Goal: Information Seeking & Learning: Learn about a topic

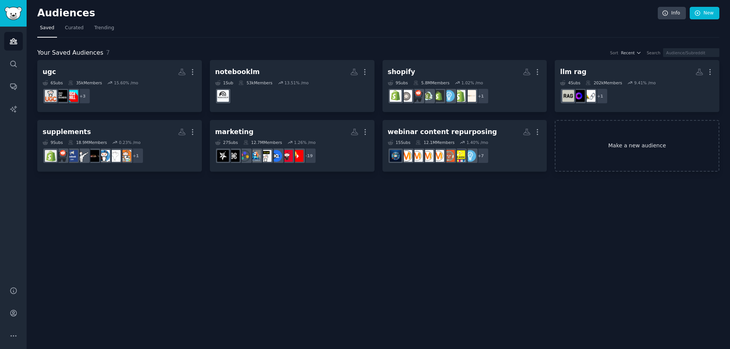
click at [622, 155] on link "Make a new audience" at bounding box center [637, 146] width 165 height 52
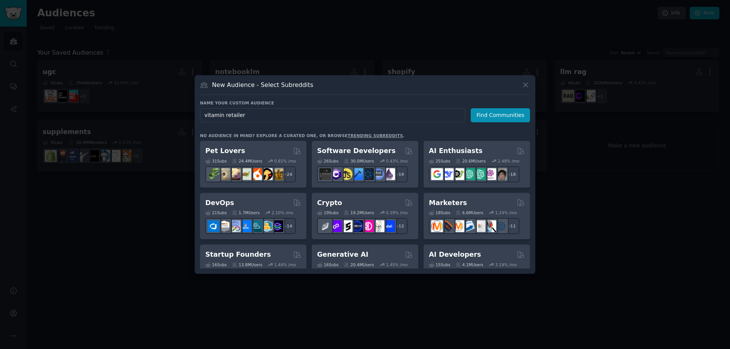
type input "vitamin retailers"
click button "Find Communities" at bounding box center [500, 115] width 59 height 14
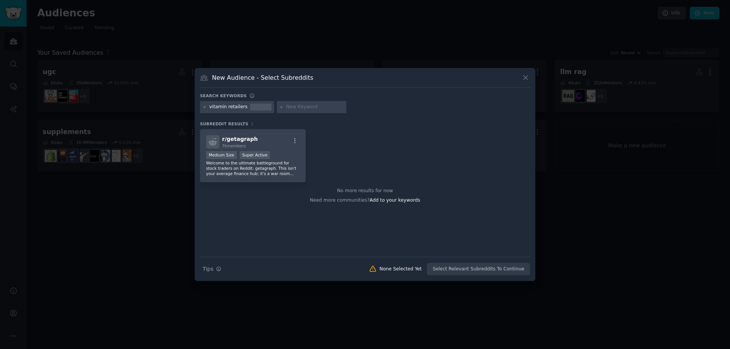
click at [286, 108] on input "text" at bounding box center [315, 107] width 58 height 7
type input "supplement seller"
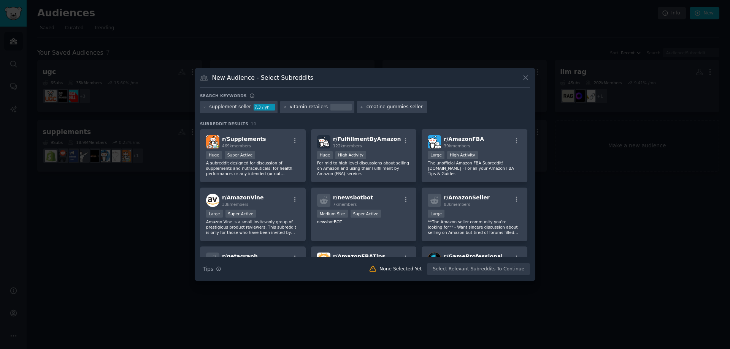
type input "creatine gummies sellers"
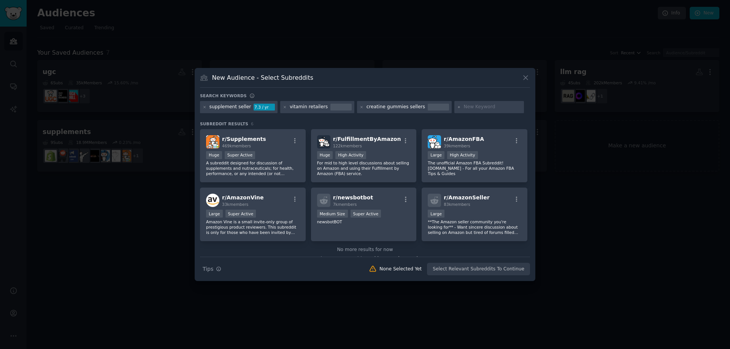
click at [266, 119] on div "Search keywords supplement seller 7.3 / yr vitamin retailers creatine gummies s…" at bounding box center [365, 184] width 330 height 183
click at [204, 106] on icon at bounding box center [205, 107] width 4 height 4
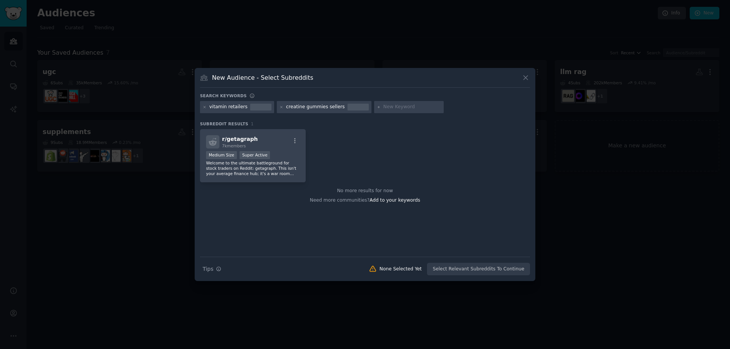
click at [344, 132] on div "r/ getagraph 7k members Medium Size Super Active Welcome to the ultimate battle…" at bounding box center [365, 156] width 330 height 54
click at [279, 107] on icon at bounding box center [281, 107] width 4 height 4
click at [250, 107] on div at bounding box center [260, 107] width 21 height 7
click at [204, 107] on icon at bounding box center [205, 107] width 4 height 4
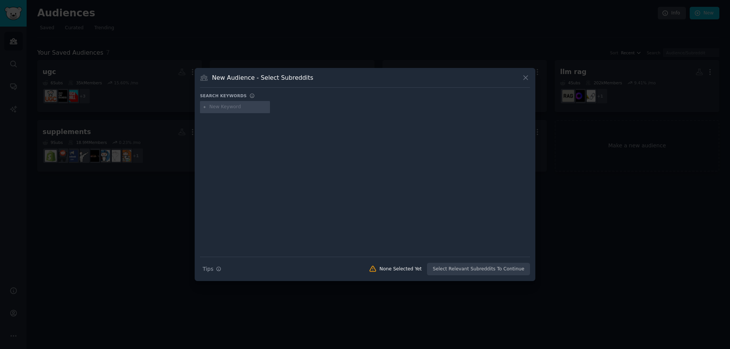
click at [250, 105] on input "text" at bounding box center [238, 107] width 58 height 7
type input "supplements shops"
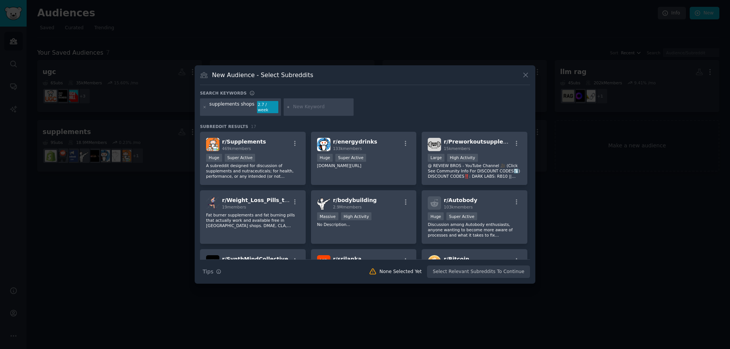
click at [370, 104] on div "supplements shops 2.7 / week" at bounding box center [365, 108] width 330 height 20
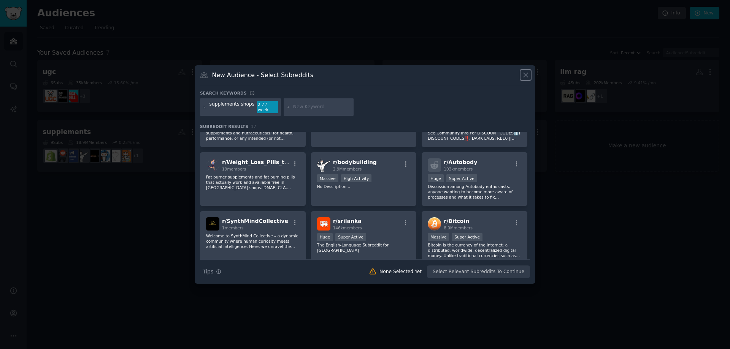
click at [525, 78] on icon at bounding box center [526, 75] width 8 height 8
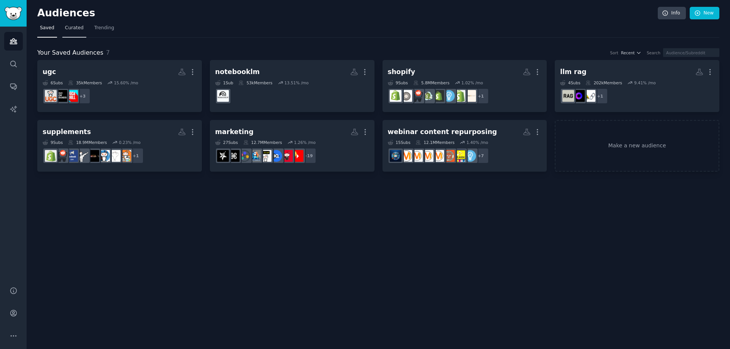
click at [75, 27] on span "Curated" at bounding box center [74, 28] width 19 height 7
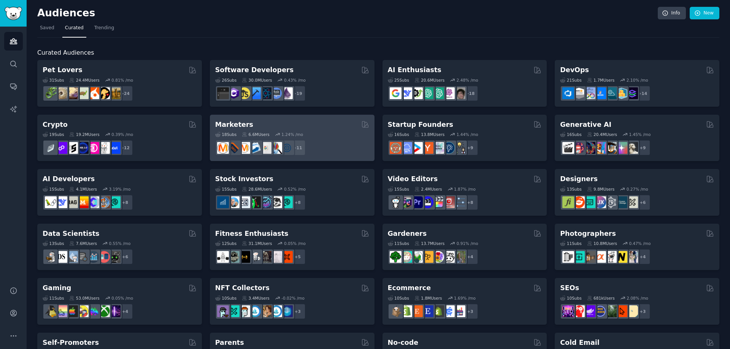
click at [315, 127] on div "Marketers" at bounding box center [292, 125] width 154 height 10
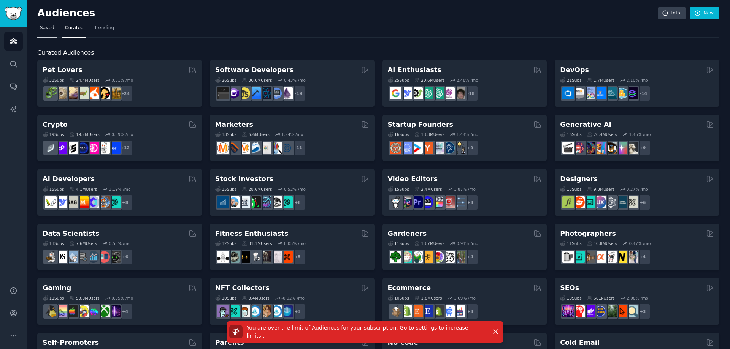
click at [48, 27] on span "Saved" at bounding box center [47, 28] width 14 height 7
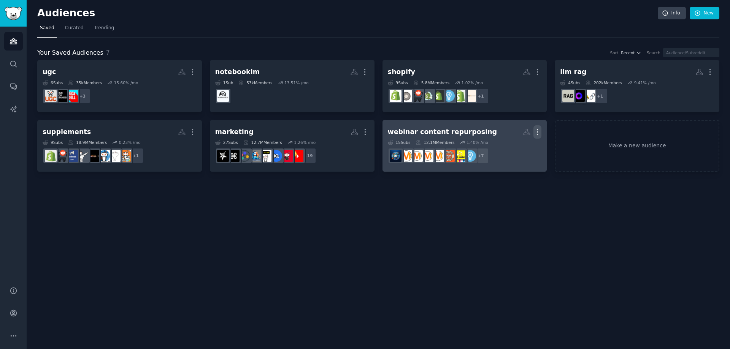
click at [538, 131] on icon "button" at bounding box center [537, 132] width 8 height 8
click at [523, 146] on p "Delete" at bounding box center [516, 148] width 17 height 8
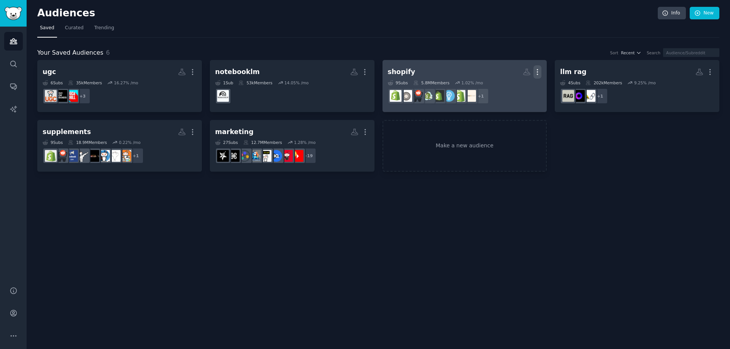
click at [538, 71] on icon "button" at bounding box center [537, 72] width 1 height 5
click at [513, 87] on p "Delete" at bounding box center [516, 88] width 17 height 8
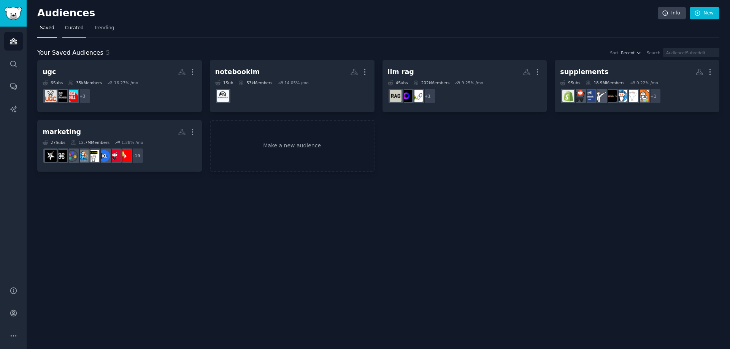
click at [69, 28] on span "Curated" at bounding box center [74, 28] width 19 height 7
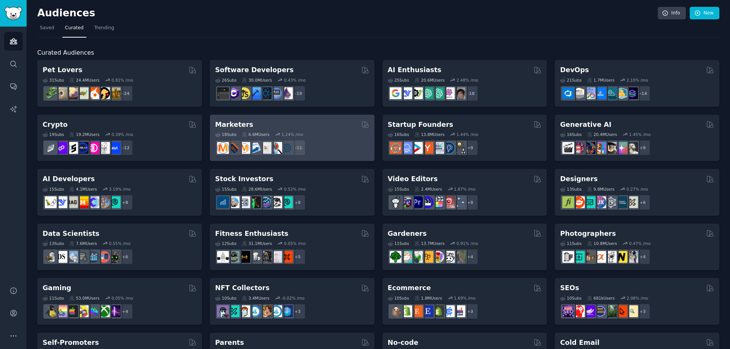
click at [296, 128] on div "Marketers" at bounding box center [292, 125] width 154 height 10
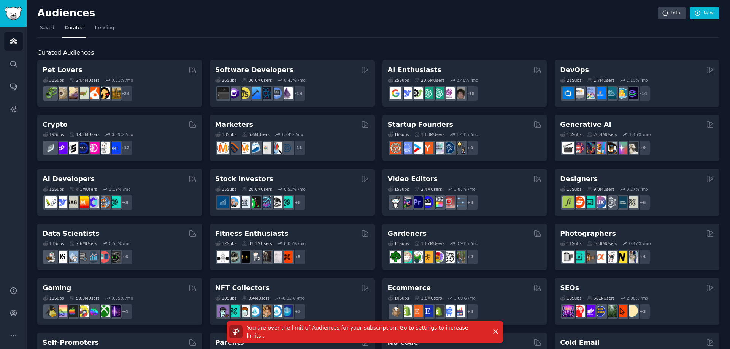
click at [13, 339] on div "You are over the limit of Audiences for your subscription. Go to settings to in…" at bounding box center [365, 336] width 730 height 28
click at [12, 336] on div "You are over the limit of Audiences for your subscription. Go to settings to in…" at bounding box center [365, 336] width 730 height 28
click at [670, 13] on link "Info" at bounding box center [672, 13] width 28 height 13
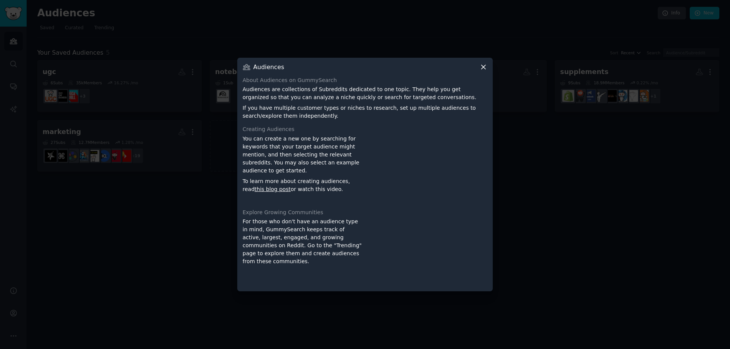
click at [482, 68] on icon at bounding box center [483, 67] width 4 height 4
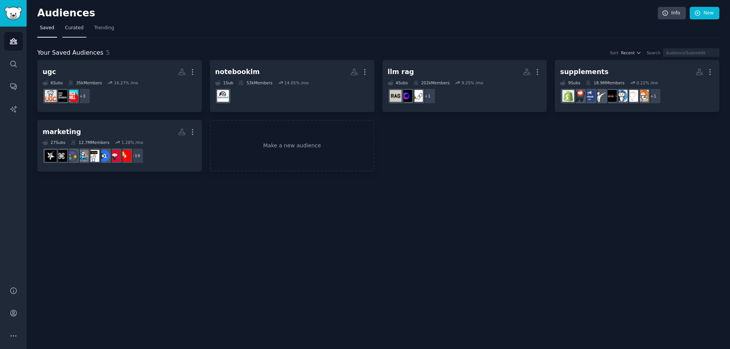
click at [76, 25] on span "Curated" at bounding box center [74, 28] width 19 height 7
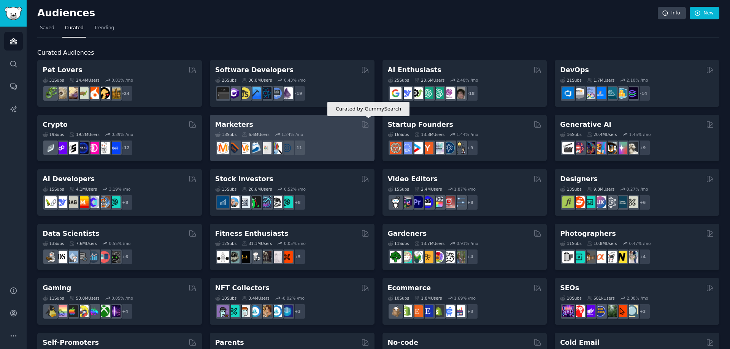
click at [348, 126] on div "Marketers Curated by GummySearch" at bounding box center [292, 125] width 154 height 10
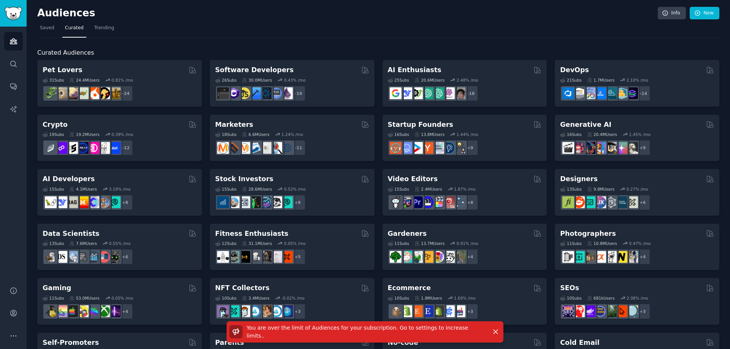
click at [24, 224] on div "Audiences Search Conversations AI Reports" at bounding box center [13, 152] width 27 height 251
click at [14, 335] on div "You are over the limit of Audiences for your subscription. Go to settings to in…" at bounding box center [365, 336] width 730 height 28
click at [14, 336] on div "You are over the limit of Audiences for your subscription. Go to settings to in…" at bounding box center [365, 336] width 730 height 28
click at [14, 313] on icon "Sidebar" at bounding box center [13, 314] width 6 height 6
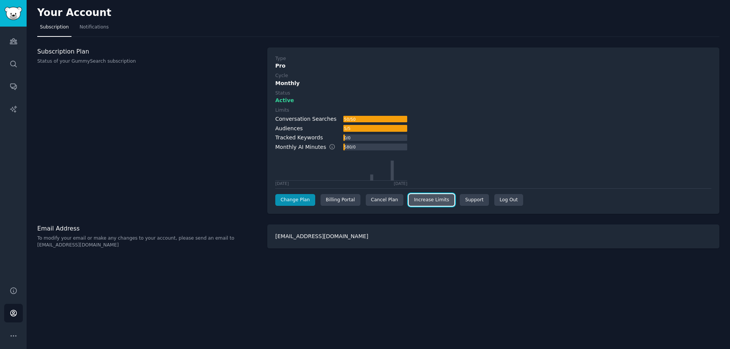
click at [426, 200] on link "Increase Limits" at bounding box center [432, 200] width 46 height 12
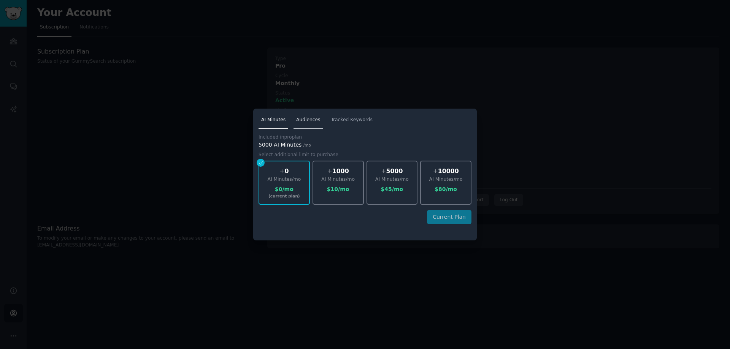
click at [298, 120] on span "Audiences" at bounding box center [308, 120] width 24 height 7
click at [370, 78] on div at bounding box center [365, 174] width 730 height 349
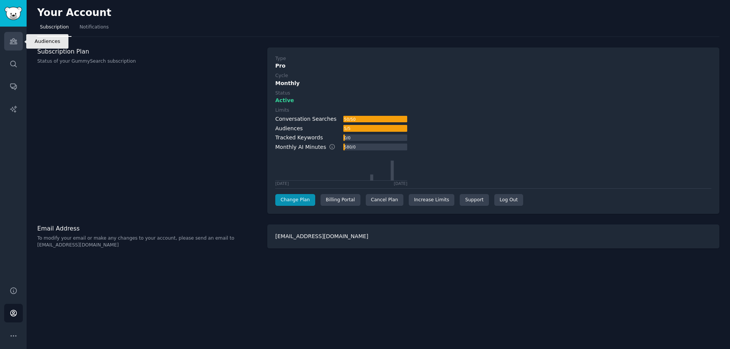
click at [14, 43] on icon "Sidebar" at bounding box center [14, 41] width 8 height 8
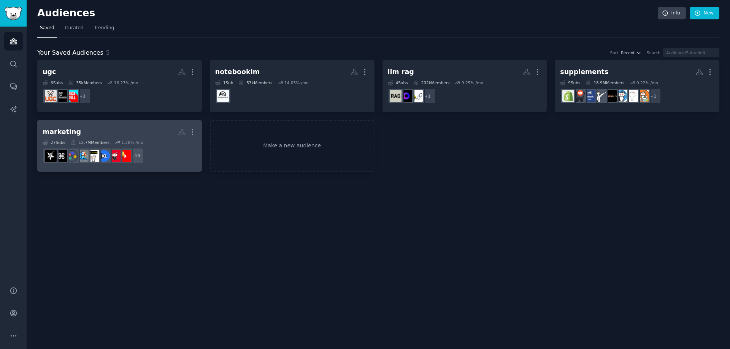
click at [92, 130] on h2 "marketing More" at bounding box center [120, 131] width 154 height 13
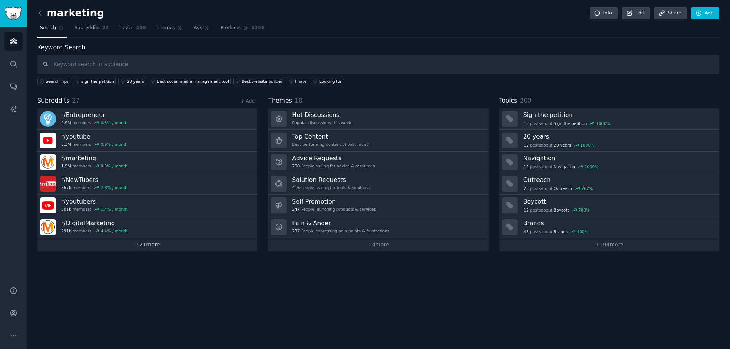
click at [152, 247] on link "+ 21 more" at bounding box center [147, 244] width 220 height 13
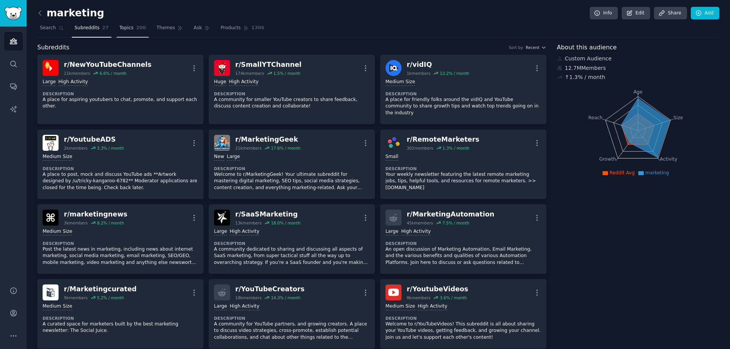
click at [119, 29] on span "Topics" at bounding box center [126, 28] width 14 height 7
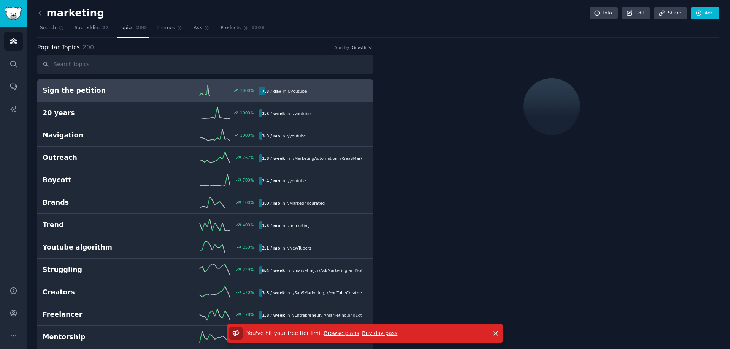
click at [14, 314] on icon "Sidebar" at bounding box center [13, 314] width 6 height 6
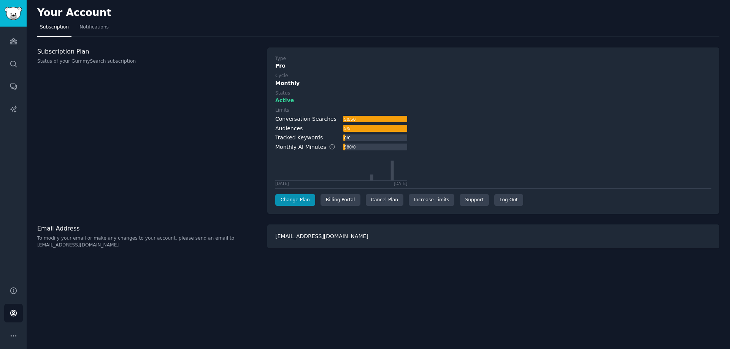
click at [175, 58] on p "Status of your GummySearch subscription" at bounding box center [148, 61] width 222 height 7
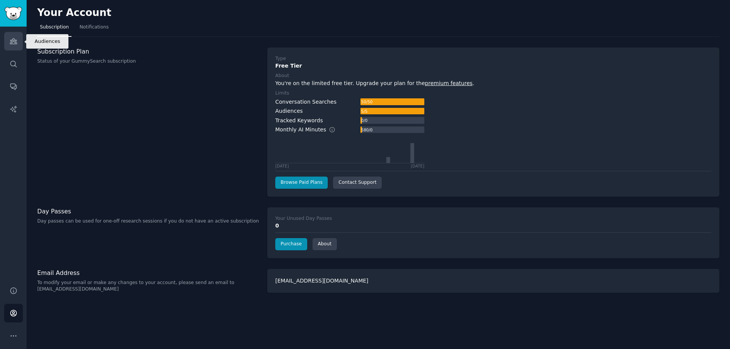
click at [11, 39] on icon "Sidebar" at bounding box center [14, 41] width 8 height 8
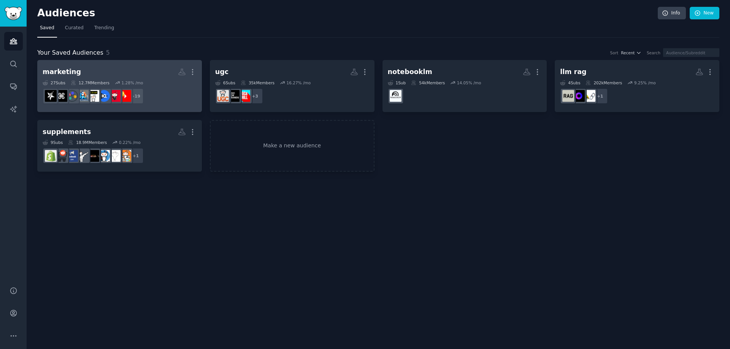
click at [121, 72] on h2 "marketing More" at bounding box center [120, 71] width 154 height 13
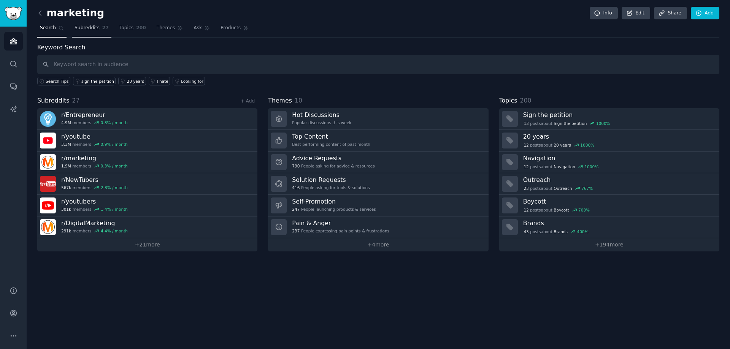
click at [88, 25] on span "Subreddits" at bounding box center [87, 28] width 25 height 7
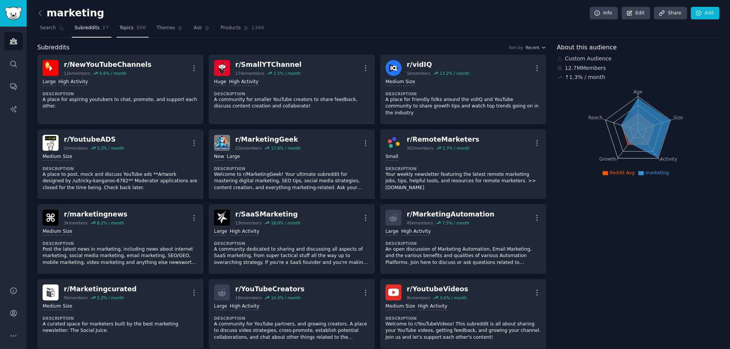
click at [136, 27] on span "200" at bounding box center [141, 28] width 10 height 7
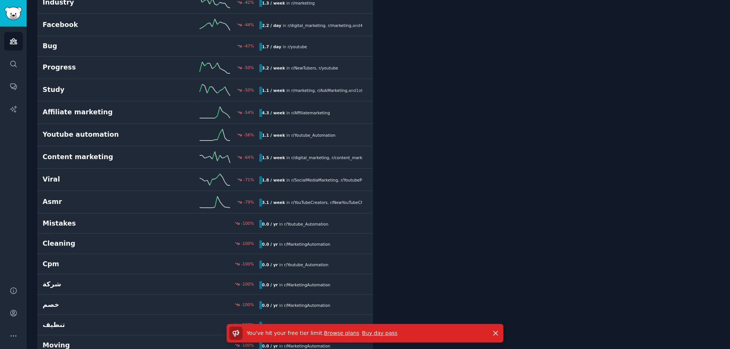
scroll to position [4202, 0]
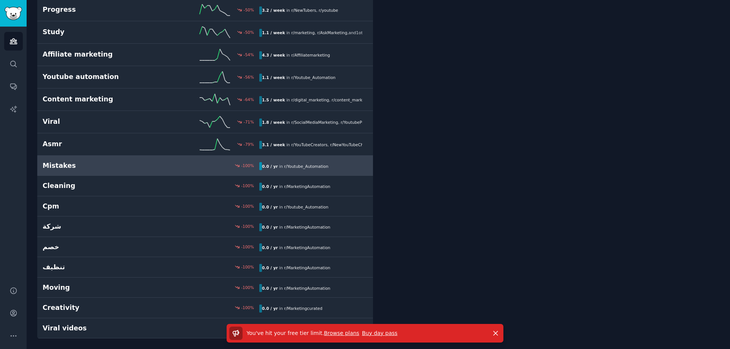
click at [92, 162] on h2 "Mistakes" at bounding box center [97, 166] width 108 height 10
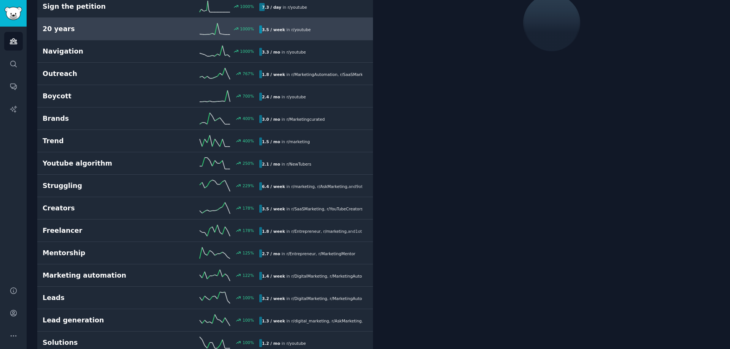
scroll to position [43, 0]
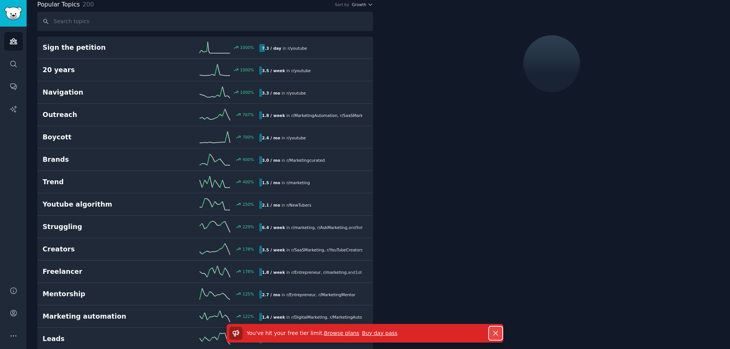
click at [498, 333] on icon "button" at bounding box center [496, 334] width 8 height 8
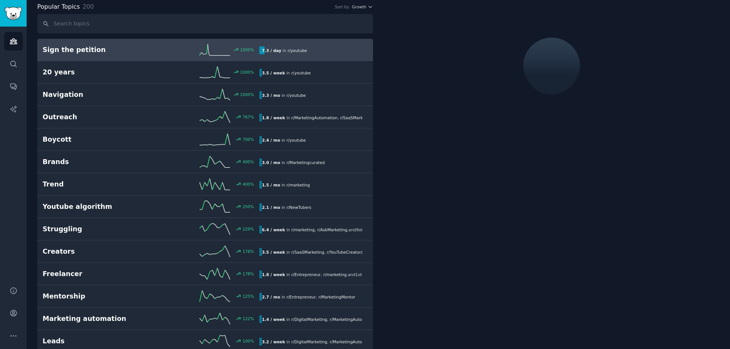
scroll to position [0, 0]
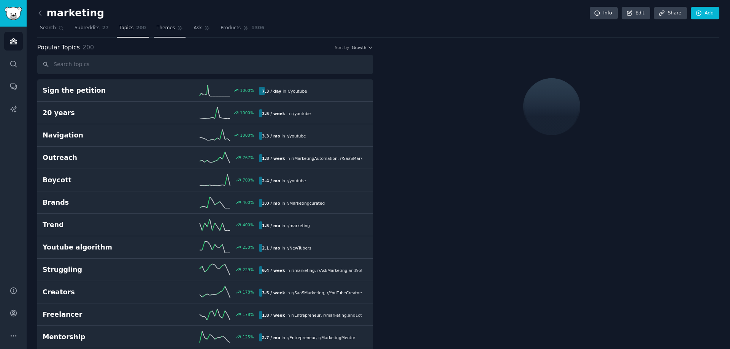
click at [157, 32] on link "Themes" at bounding box center [170, 30] width 32 height 16
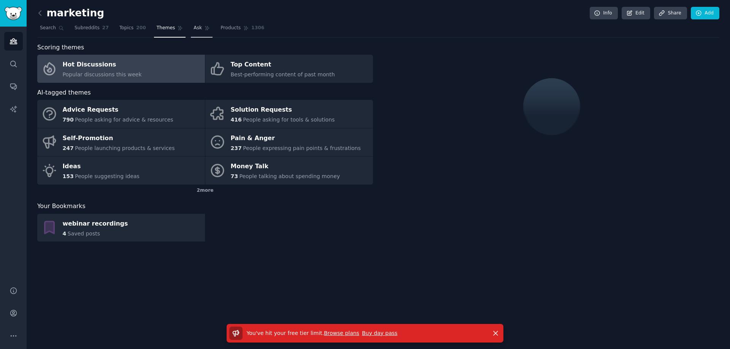
click at [194, 28] on span "Ask" at bounding box center [198, 28] width 8 height 7
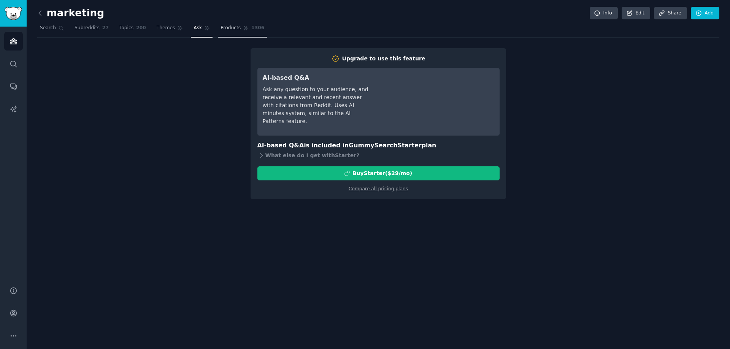
click at [220, 27] on span "Products" at bounding box center [230, 28] width 20 height 7
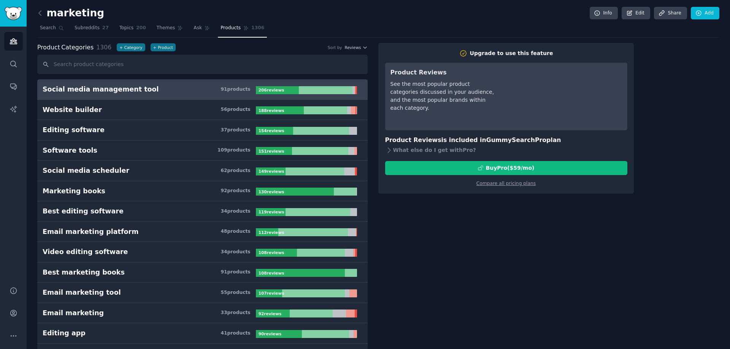
click at [118, 94] on div "Social media management tool" at bounding box center [101, 90] width 116 height 10
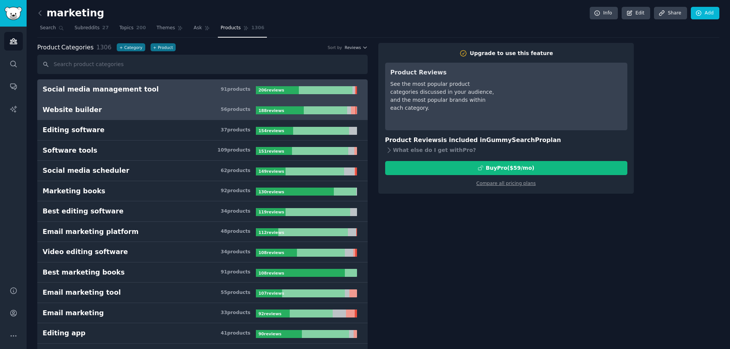
click at [118, 117] on link "Website builder 56 product s 188 review s" at bounding box center [202, 110] width 330 height 21
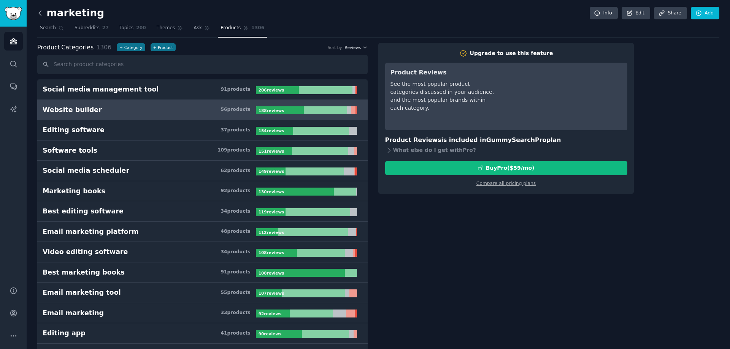
click at [41, 14] on icon at bounding box center [40, 13] width 8 height 8
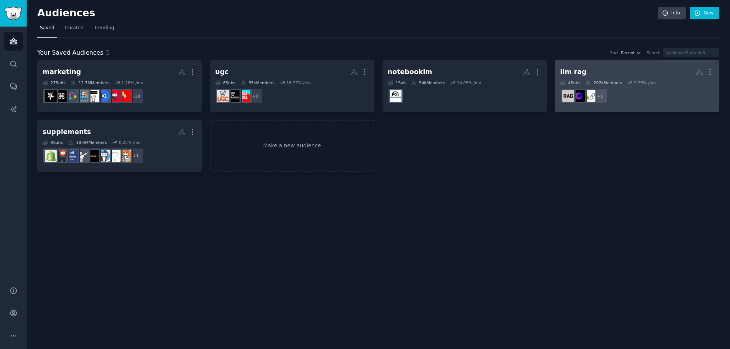
click at [589, 71] on h2 "llm rag More" at bounding box center [637, 71] width 154 height 13
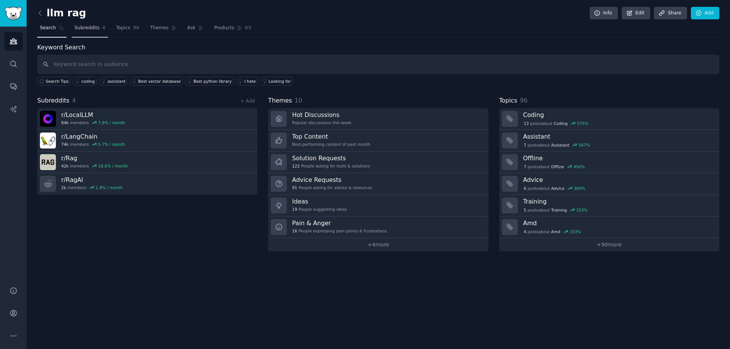
click at [87, 29] on span "Subreddits" at bounding box center [87, 28] width 25 height 7
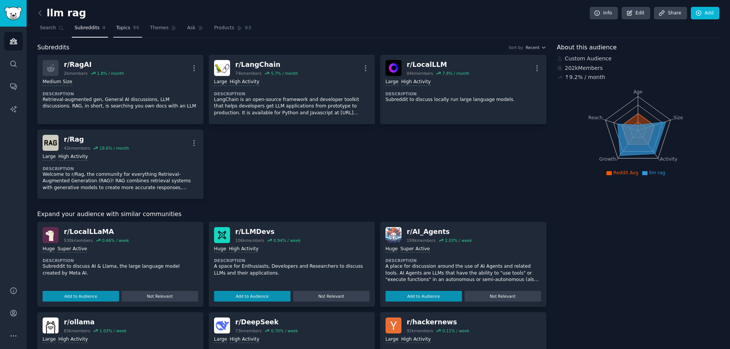
click at [121, 27] on span "Topics" at bounding box center [123, 28] width 14 height 7
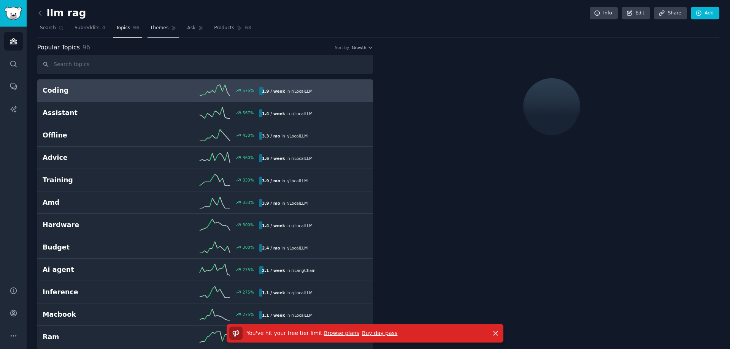
click at [151, 28] on span "Themes" at bounding box center [159, 28] width 19 height 7
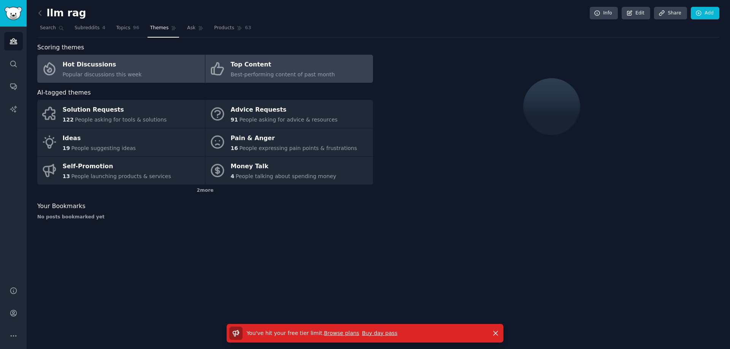
click at [241, 63] on div "Top Content" at bounding box center [283, 65] width 104 height 12
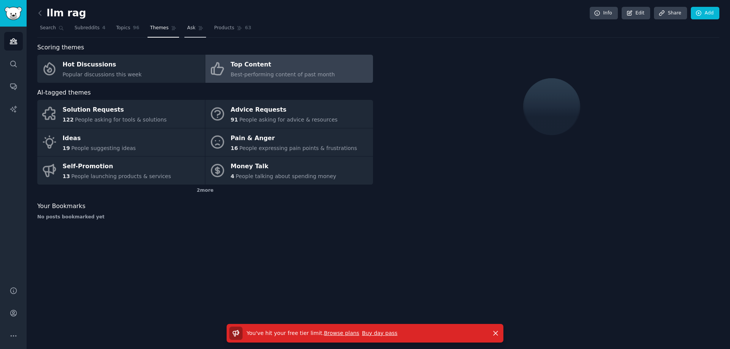
click at [186, 29] on link "Ask" at bounding box center [195, 30] width 22 height 16
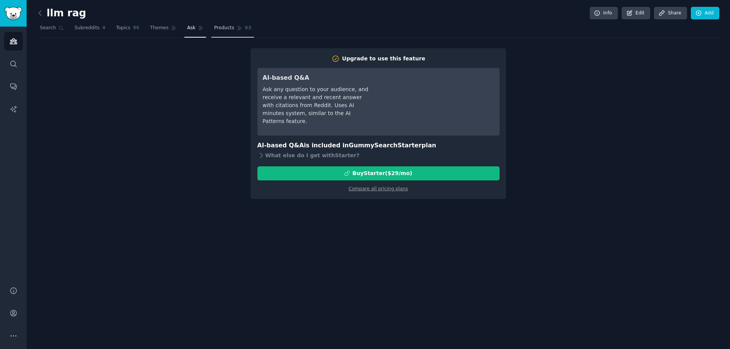
click at [225, 28] on link "Products 63" at bounding box center [232, 30] width 43 height 16
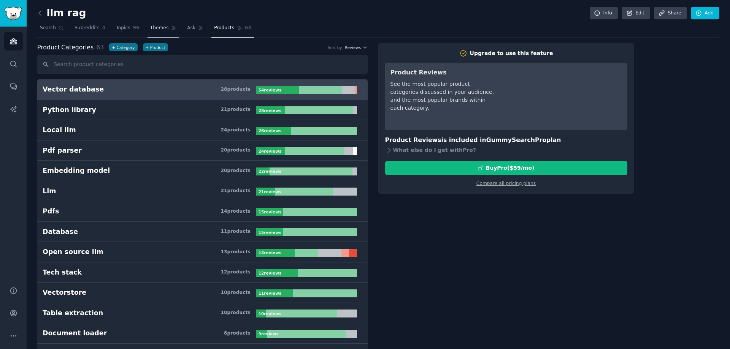
click at [157, 29] on span "Themes" at bounding box center [159, 28] width 19 height 7
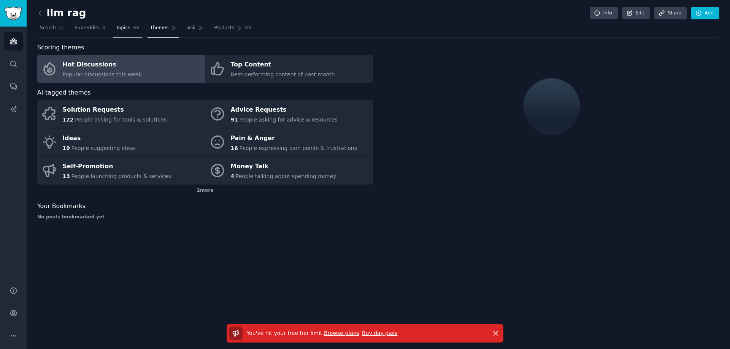
click at [122, 29] on span "Topics" at bounding box center [123, 28] width 14 height 7
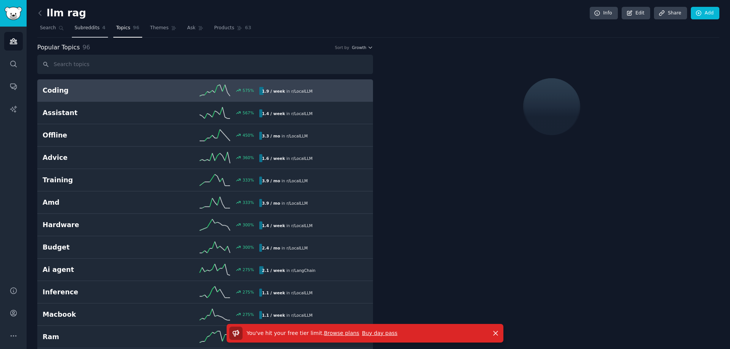
click at [85, 27] on span "Subreddits" at bounding box center [87, 28] width 25 height 7
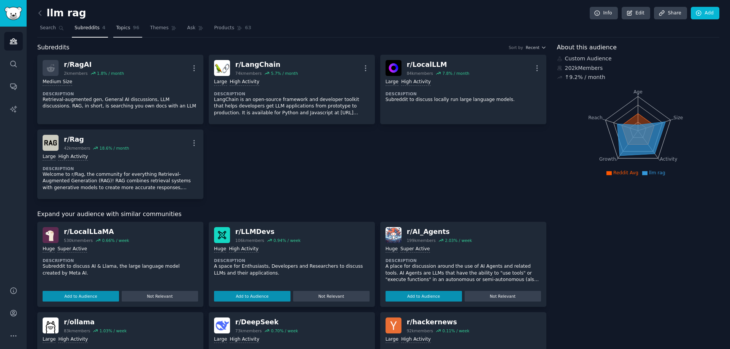
click at [116, 30] on span "Topics" at bounding box center [123, 28] width 14 height 7
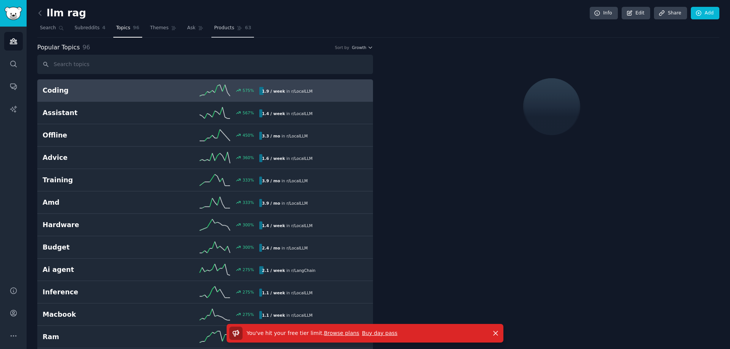
click at [214, 28] on span "Products" at bounding box center [224, 28] width 20 height 7
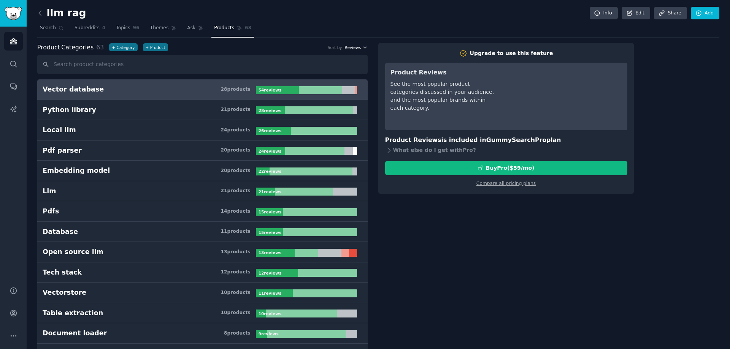
click at [357, 46] on span "Reviews" at bounding box center [353, 47] width 16 height 5
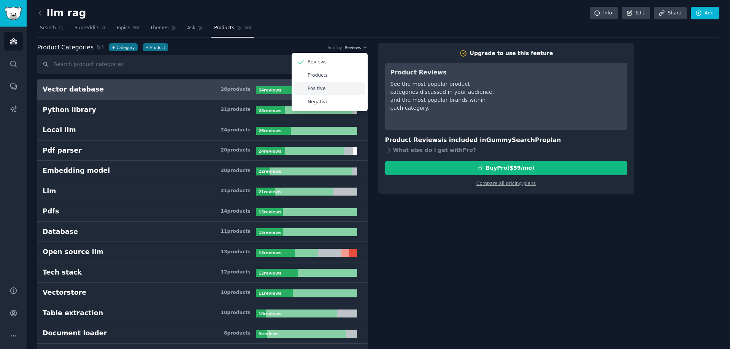
click at [314, 87] on p "Positive" at bounding box center [317, 89] width 18 height 7
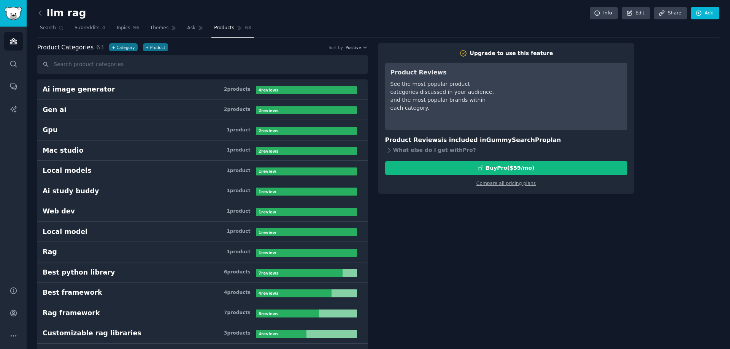
click at [285, 24] on nav "Search Subreddits 4 Topics 96 Themes Ask Products 63" at bounding box center [378, 30] width 682 height 16
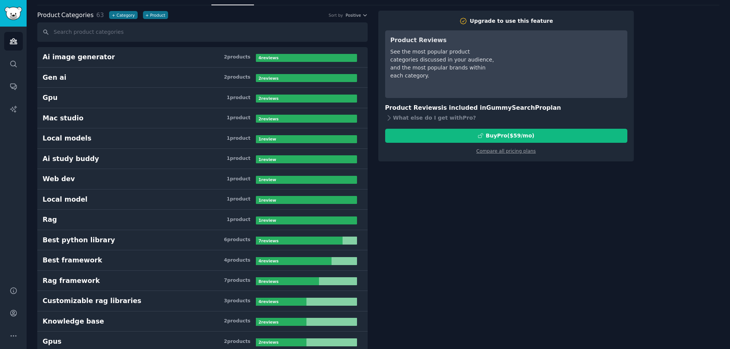
scroll to position [76, 0]
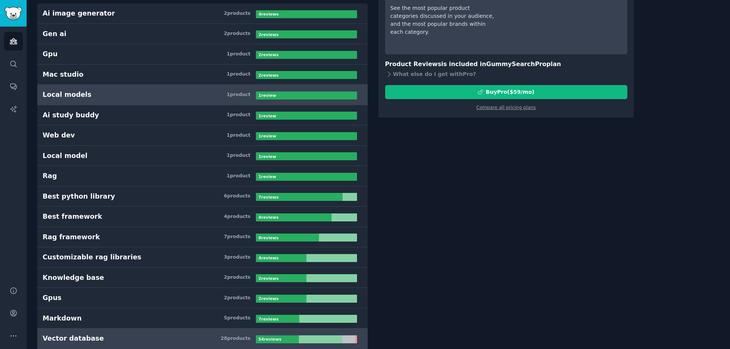
click at [287, 95] on div at bounding box center [306, 96] width 101 height 8
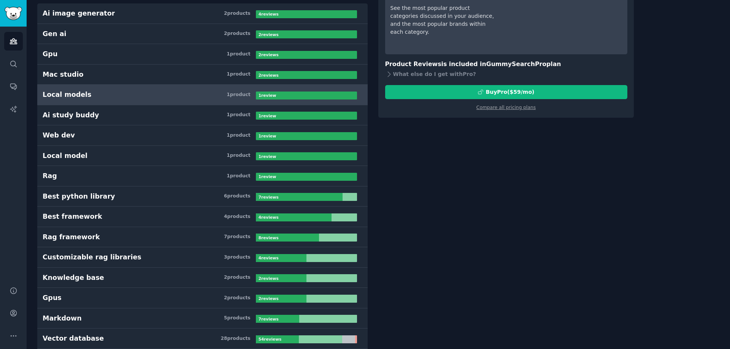
click at [107, 96] on h3 "Local models 1 product" at bounding box center [149, 95] width 213 height 10
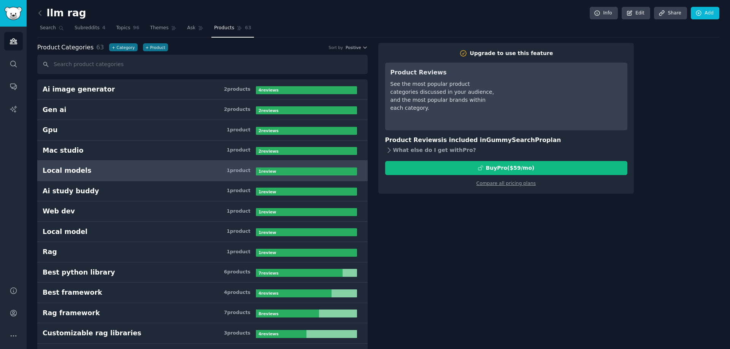
click at [386, 152] on icon at bounding box center [389, 150] width 8 height 8
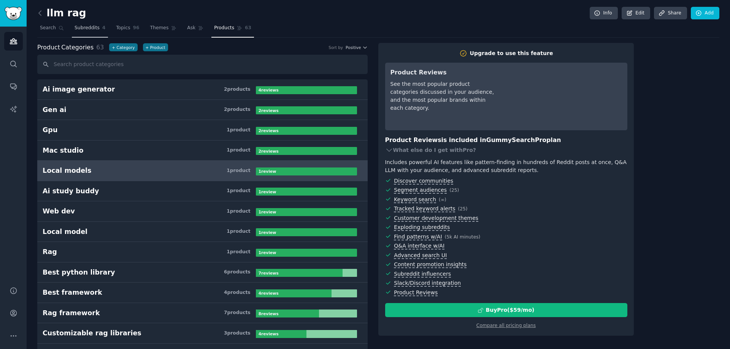
click at [87, 29] on span "Subreddits" at bounding box center [87, 28] width 25 height 7
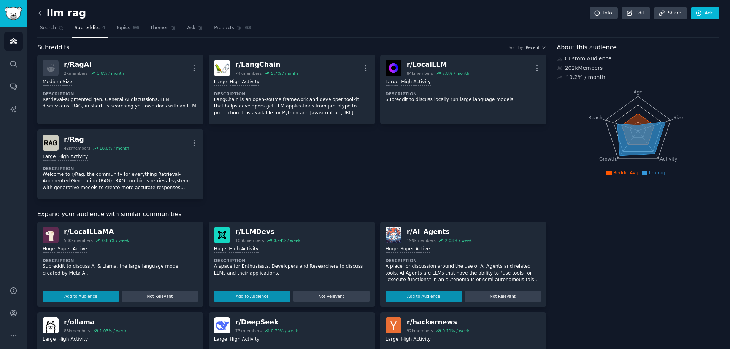
click at [39, 15] on icon at bounding box center [40, 13] width 8 height 8
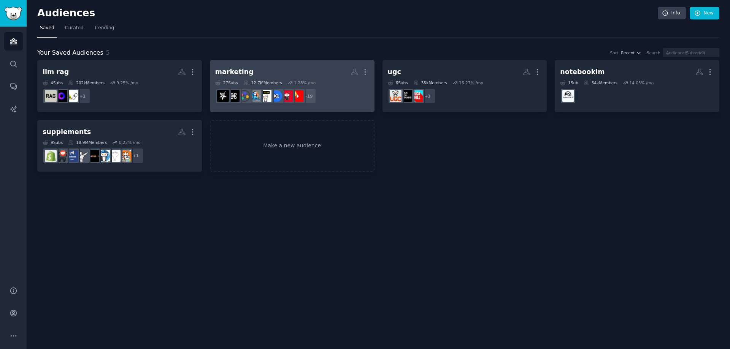
click at [324, 69] on h2 "marketing Custom Audience More" at bounding box center [292, 71] width 154 height 13
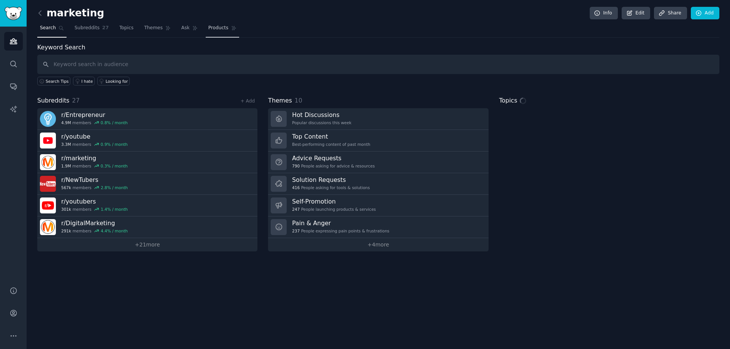
click at [211, 27] on span "Products" at bounding box center [218, 28] width 20 height 7
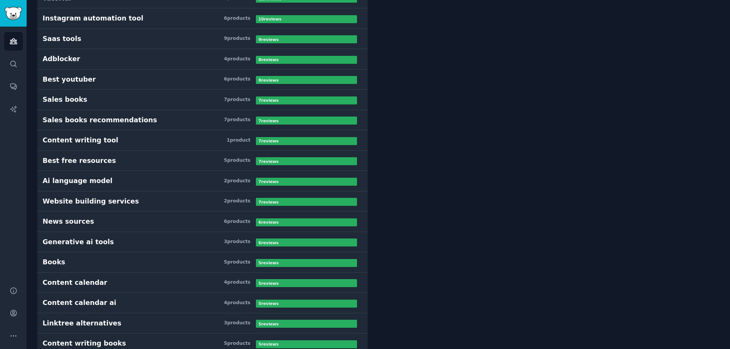
scroll to position [228, 0]
